Goal: Task Accomplishment & Management: Use online tool/utility

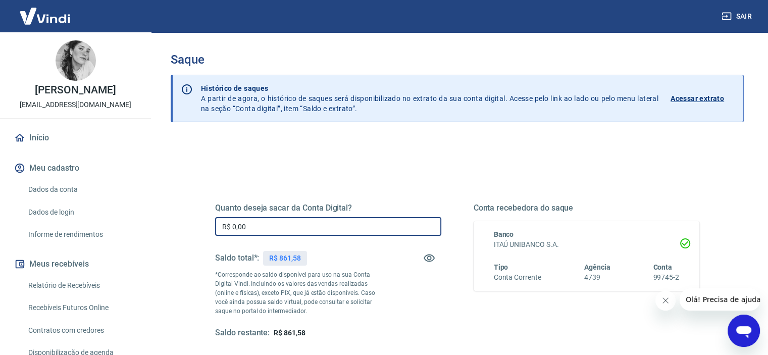
click at [253, 223] on input "R$ 0,00" at bounding box center [328, 226] width 226 height 19
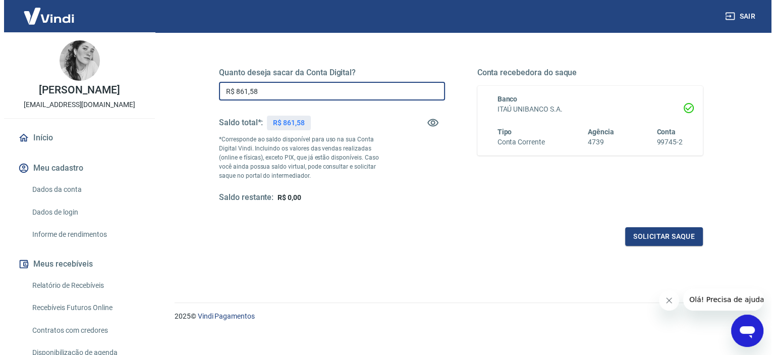
scroll to position [142, 0]
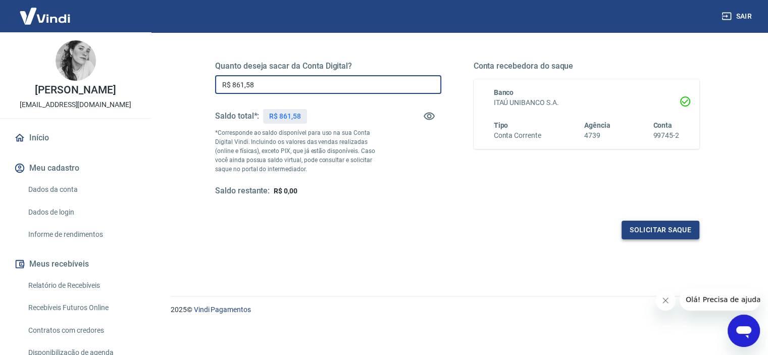
type input "R$ 861,58"
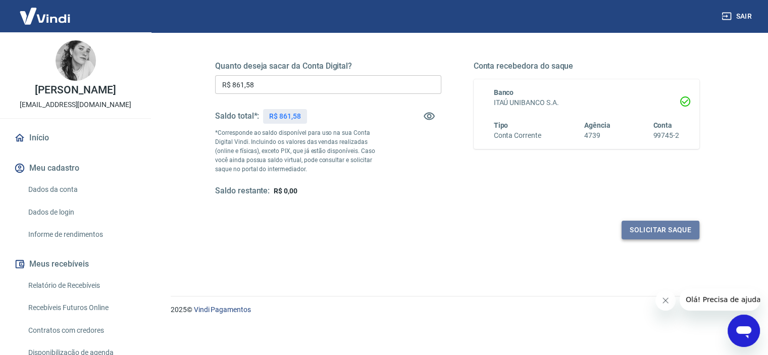
click at [644, 232] on button "Solicitar saque" at bounding box center [661, 230] width 78 height 19
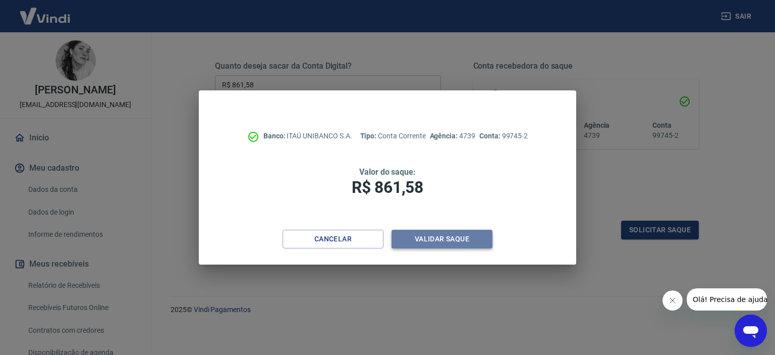
click at [446, 240] on button "Validar saque" at bounding box center [442, 239] width 101 height 19
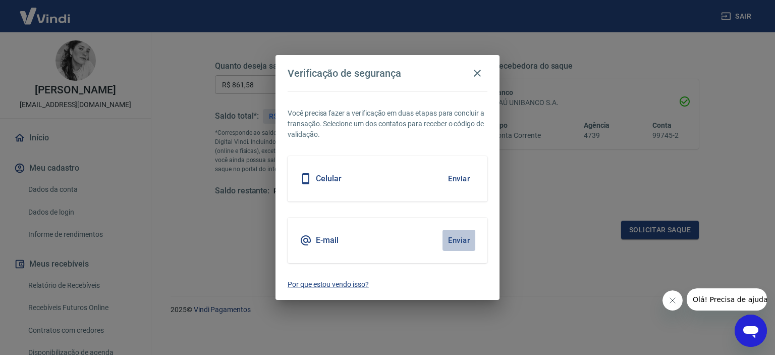
click at [460, 240] on button "Enviar" at bounding box center [459, 240] width 33 height 21
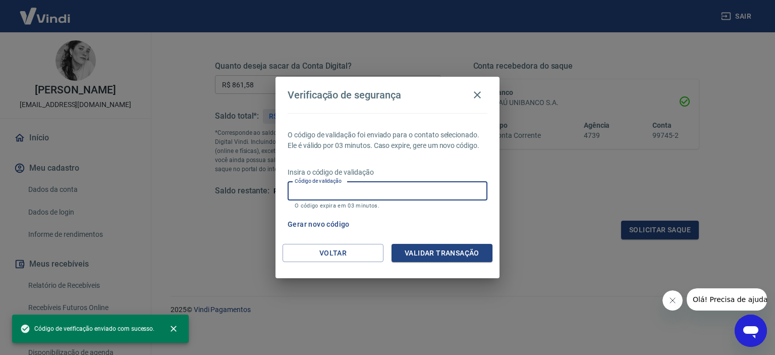
click at [344, 189] on input "Código de validação" at bounding box center [388, 191] width 200 height 19
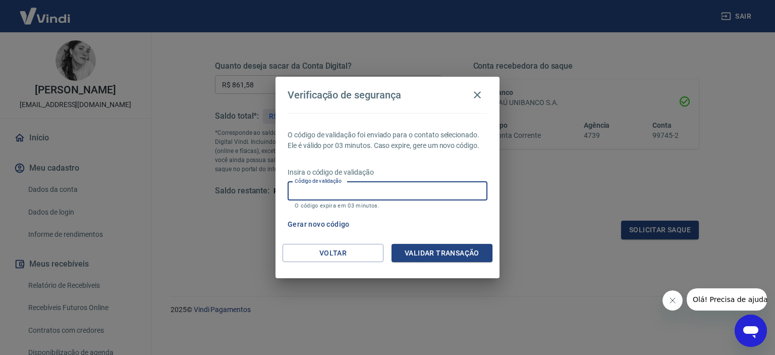
paste input "653661"
type input "653661"
click at [426, 257] on button "Validar transação" at bounding box center [442, 253] width 101 height 19
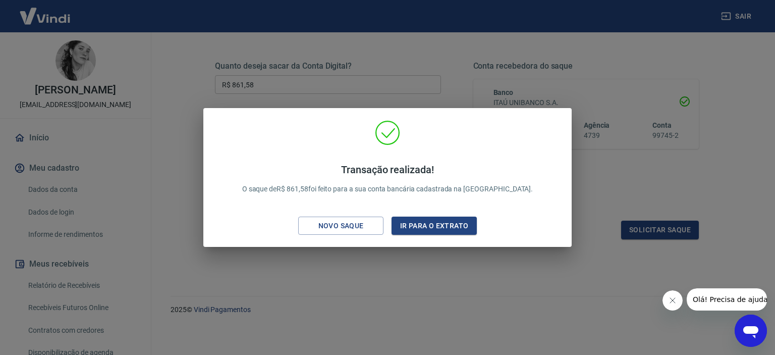
click at [400, 278] on div "Transação realizada! O saque de R$ 861,58 foi feito para a sua conta bancária c…" at bounding box center [387, 177] width 775 height 355
